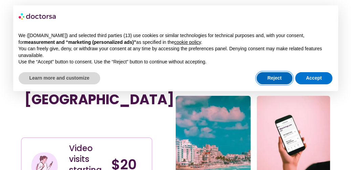
click at [269, 83] on button "Reject" at bounding box center [274, 78] width 36 height 12
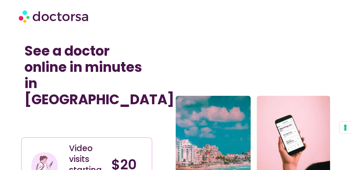
click at [182, 1] on section at bounding box center [175, 16] width 351 height 32
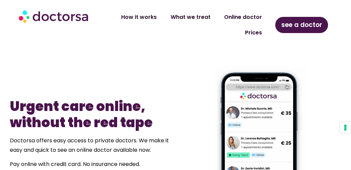
scroll to position [455, 0]
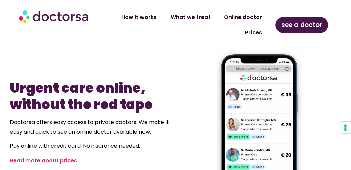
click at [349, 168] on section "Urgent care online, without the red tape Doctorsa offers easy access to private…" at bounding box center [175, 123] width 351 height 193
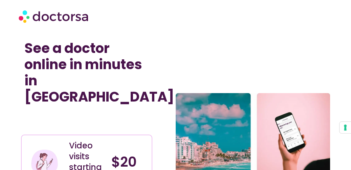
scroll to position [0, 0]
